Goal: Task Accomplishment & Management: Manage account settings

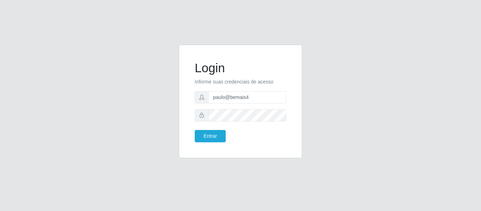
click at [229, 94] on input "paulo@bemais4" at bounding box center [248, 97] width 78 height 12
drag, startPoint x: 262, startPoint y: 99, endPoint x: 146, endPoint y: 93, distance: 116.4
click at [146, 93] on div "Login Informe suas credenciais de acesso paulo@bemais4 Entrar" at bounding box center [241, 106] width 402 height 122
type input "juliomarques@leta"
click at [195, 130] on button "Entrar" at bounding box center [210, 136] width 31 height 12
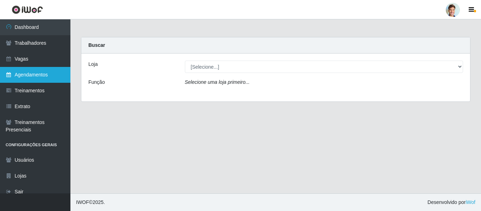
click at [40, 79] on link "Agendamentos" at bounding box center [35, 75] width 70 height 16
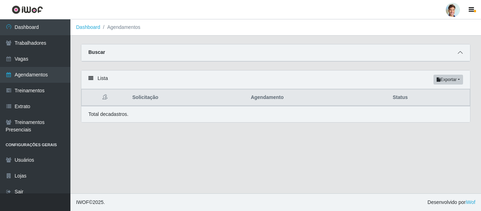
click at [460, 54] on icon at bounding box center [460, 52] width 5 height 5
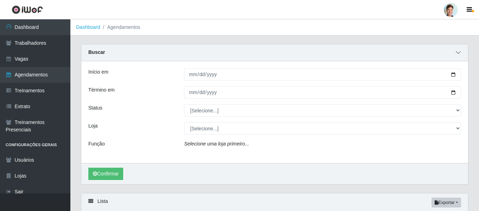
click at [460, 54] on icon at bounding box center [458, 52] width 5 height 5
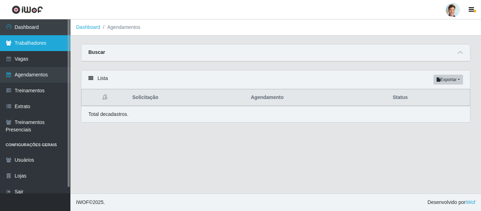
click at [45, 42] on link "Trabalhadores" at bounding box center [35, 43] width 70 height 16
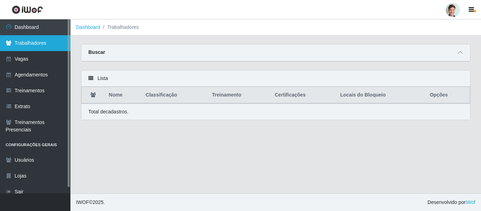
scroll to position [6, 0]
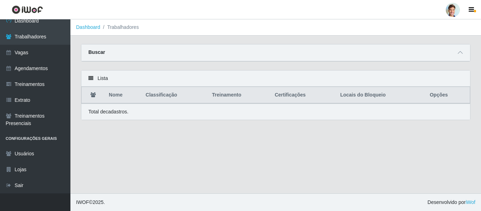
click at [456, 56] on div "Buscar" at bounding box center [275, 52] width 389 height 17
click at [461, 52] on icon at bounding box center [460, 52] width 5 height 5
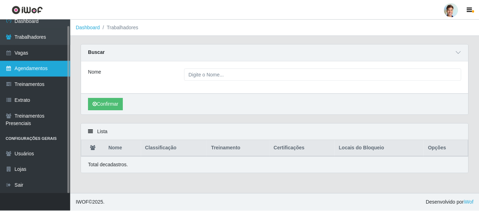
scroll to position [0, 0]
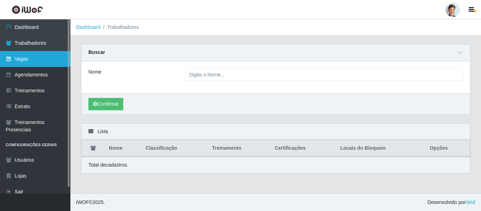
click at [39, 56] on link "Vagas" at bounding box center [35, 59] width 70 height 16
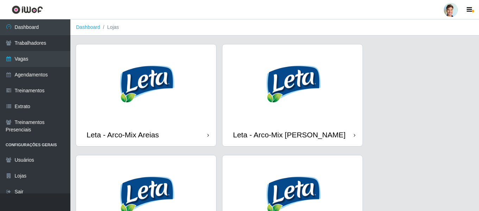
click at [316, 88] on img at bounding box center [293, 83] width 140 height 79
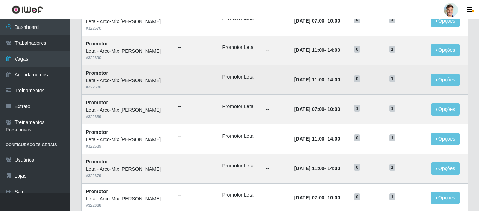
scroll to position [176, 0]
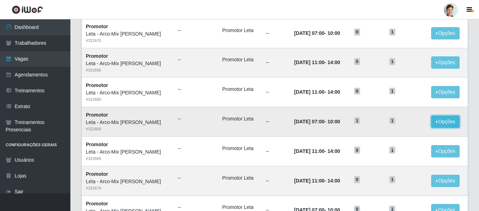
click at [439, 123] on button "Opções" at bounding box center [446, 122] width 29 height 12
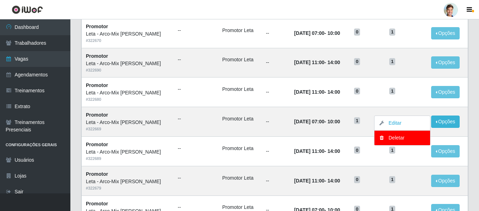
click at [473, 121] on div "Lista Adicionar Ref Trainamentos Certificação Gênero Data Restantes Cadastradas…" at bounding box center [275, 148] width 398 height 509
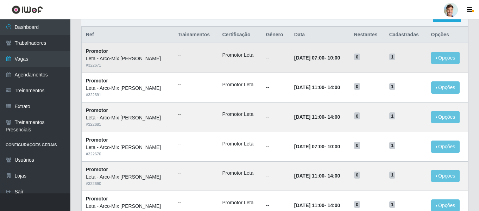
scroll to position [141, 0]
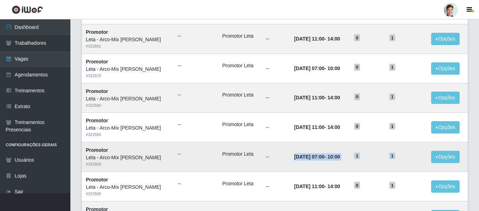
drag, startPoint x: 280, startPoint y: 158, endPoint x: 405, endPoint y: 154, distance: 125.1
click at [405, 154] on tr "Promotor Leta - Arco-Mix Asa Branca # 322669 -- Promotor Leta -- 16/09/2025, 07…" at bounding box center [275, 157] width 387 height 30
click at [405, 154] on h5 "1" at bounding box center [406, 155] width 33 height 7
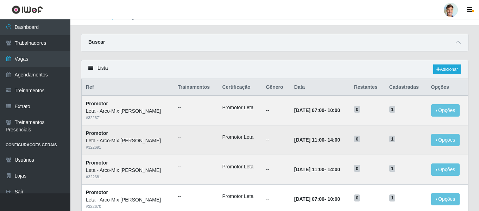
scroll to position [0, 0]
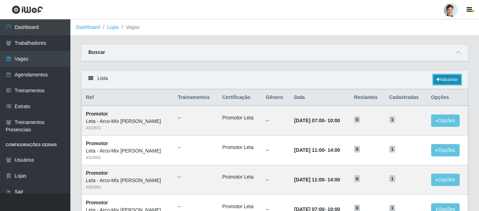
click at [441, 79] on link "Adicionar" at bounding box center [448, 80] width 28 height 10
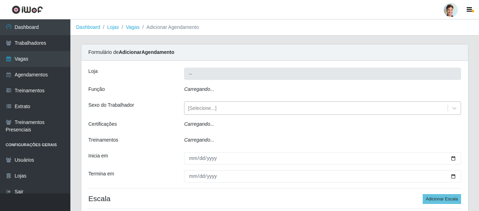
type input "Leta - Arco-Mix Asa Branca"
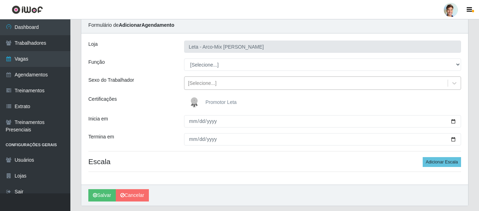
scroll to position [35, 0]
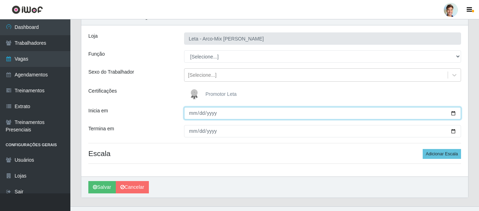
click at [193, 111] on input "Inicia em" at bounding box center [322, 113] width 277 height 12
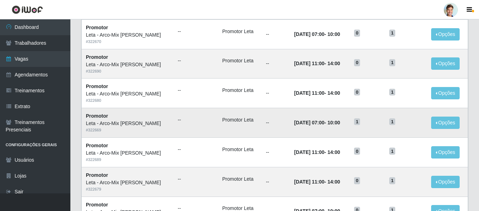
scroll to position [176, 0]
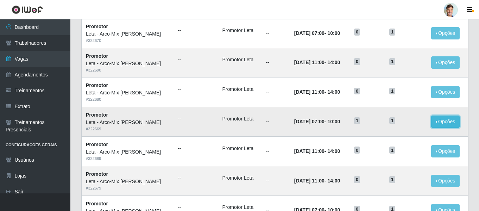
click at [445, 124] on button "Opções" at bounding box center [446, 122] width 29 height 12
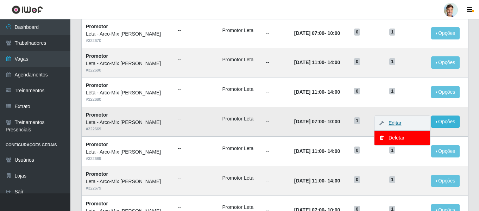
click at [396, 123] on link "Editar" at bounding box center [392, 123] width 20 height 6
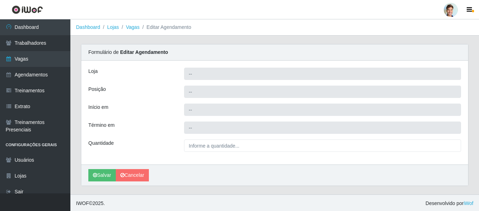
type input "Leta - Arco-Mix Asa Branca"
type input "Promotor"
type input "2025-09-16 07:00:00"
type input "2025-09-16 10:00:00"
type input "1__"
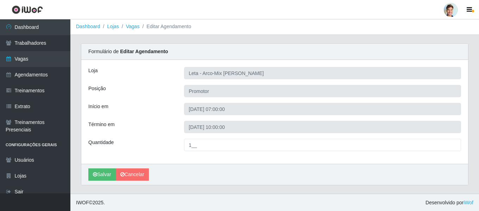
scroll to position [1, 0]
click at [449, 6] on div at bounding box center [451, 10] width 14 height 14
click at [364, 19] on header "Perfil Alterar Senha Sair" at bounding box center [239, 9] width 479 height 19
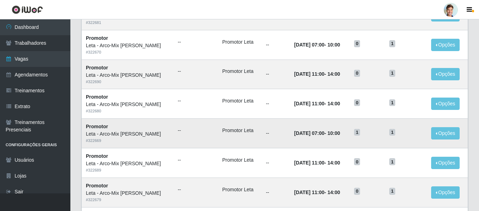
scroll to position [176, 0]
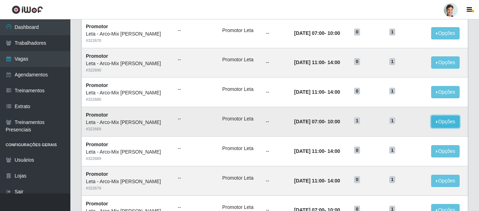
click at [440, 123] on button "Opções" at bounding box center [446, 122] width 29 height 12
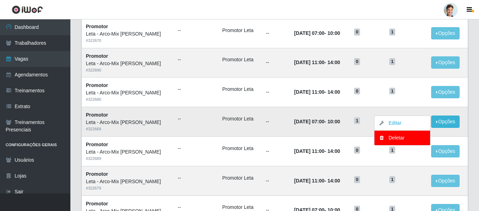
click at [343, 128] on td "16/09/2025, 07:00 - 10:00" at bounding box center [320, 122] width 60 height 30
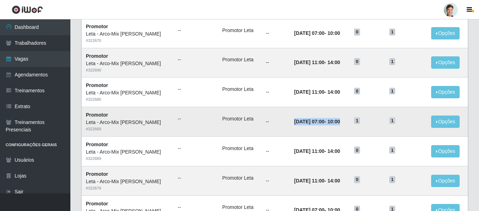
drag, startPoint x: 278, startPoint y: 122, endPoint x: 345, endPoint y: 124, distance: 66.6
click at [345, 124] on td "16/09/2025, 07:00 - 10:00" at bounding box center [320, 122] width 60 height 30
click at [439, 122] on button "Opções" at bounding box center [446, 122] width 29 height 12
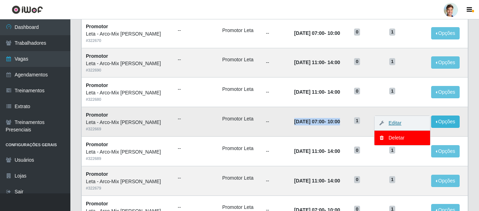
click at [398, 122] on link "Editar" at bounding box center [392, 123] width 20 height 6
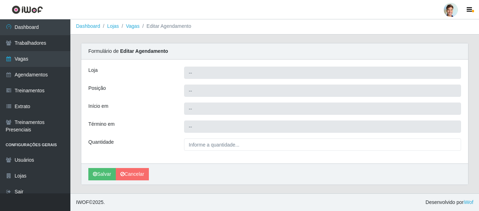
type input "Leta - Arco-Mix Asa Branca"
type input "Promotor"
type input "2025-09-16 07:00:00"
type input "2025-09-16 10:00:00"
type input "1__"
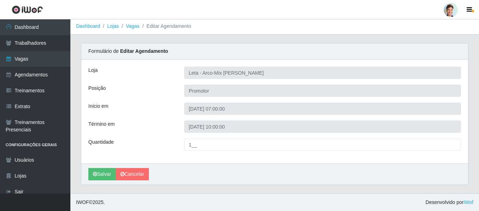
click at [455, 9] on div at bounding box center [451, 10] width 14 height 14
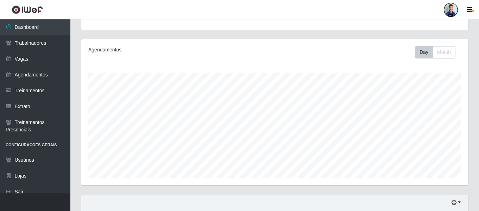
scroll to position [146, 387]
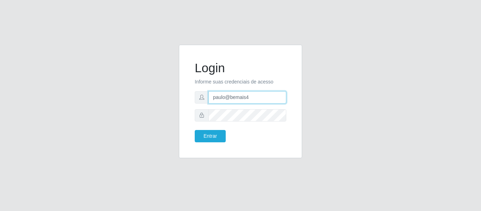
drag, startPoint x: 256, startPoint y: 99, endPoint x: 210, endPoint y: 101, distance: 46.9
click at [210, 101] on input "paulo@bemais4" at bounding box center [248, 97] width 78 height 12
type input "juliomarques@extrabom"
click at [195, 130] on button "Entrar" at bounding box center [210, 136] width 31 height 12
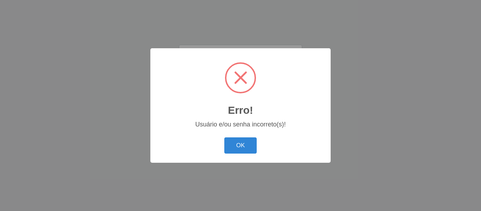
click at [224, 137] on button "OK" at bounding box center [240, 145] width 33 height 17
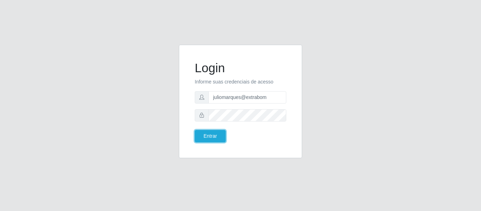
click at [195, 130] on button "Entrar" at bounding box center [210, 136] width 31 height 12
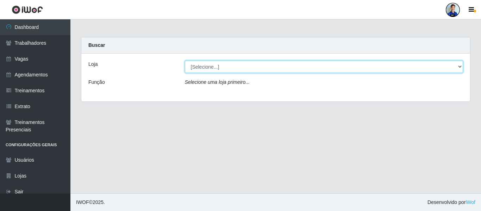
click at [206, 68] on select "[Selecione...] Atacado Vem - [GEOGRAPHIC_DATA] 30 Laranjeiras Velha Atacado Vem…" at bounding box center [324, 67] width 279 height 12
select select "495"
click at [185, 61] on select "[Selecione...] Atacado Vem - [GEOGRAPHIC_DATA] 30 Laranjeiras Velha Atacado Vem…" at bounding box center [324, 67] width 279 height 12
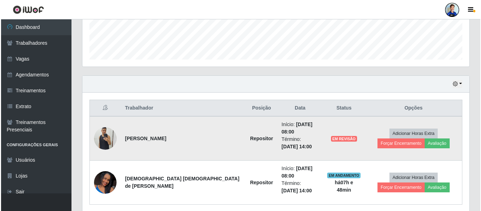
scroll to position [205, 0]
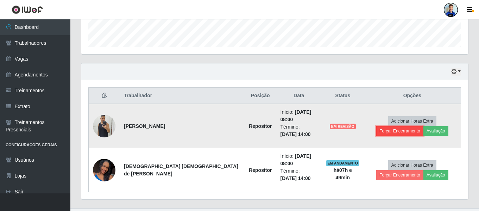
click at [415, 126] on button "Forçar Encerramento" at bounding box center [400, 131] width 47 height 10
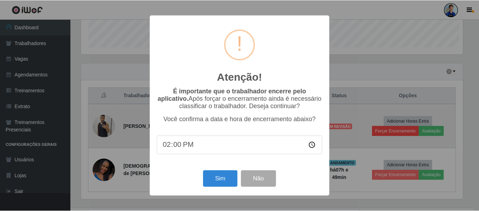
scroll to position [146, 384]
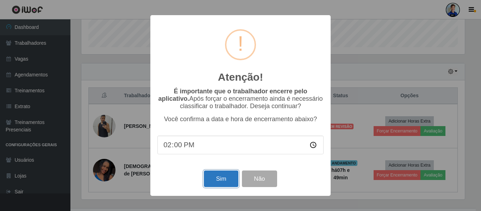
click at [223, 180] on button "Sim" at bounding box center [221, 178] width 34 height 17
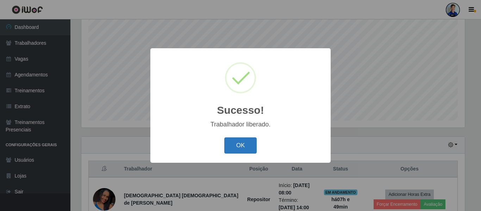
click at [240, 144] on button "OK" at bounding box center [240, 145] width 33 height 17
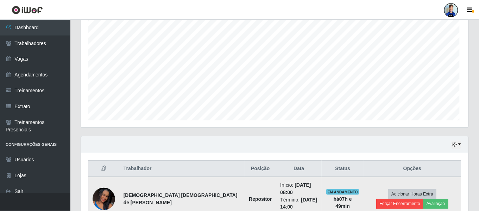
scroll to position [146, 387]
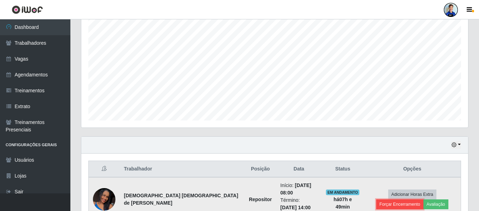
click at [405, 199] on button "Forçar Encerramento" at bounding box center [400, 204] width 47 height 10
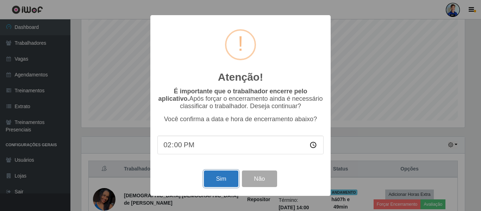
click at [219, 178] on button "Sim" at bounding box center [221, 178] width 34 height 17
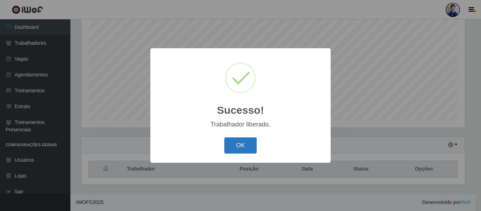
click at [254, 147] on button "OK" at bounding box center [240, 145] width 33 height 17
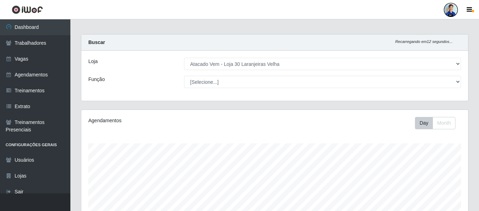
scroll to position [0, 0]
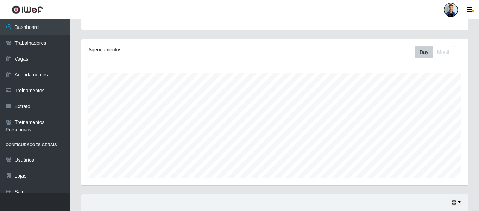
scroll to position [146, 387]
